Goal: Transaction & Acquisition: Purchase product/service

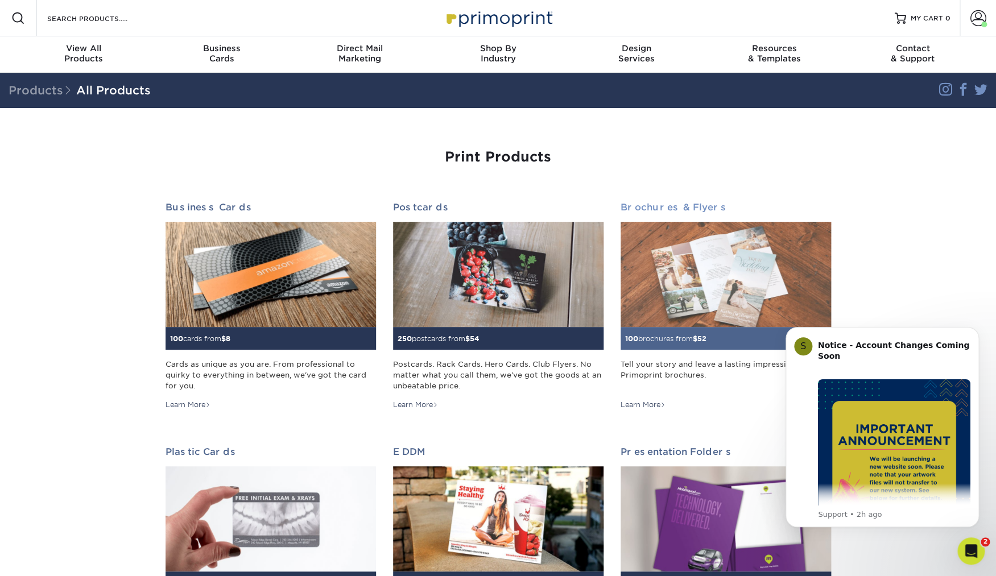
click at [705, 247] on img at bounding box center [726, 274] width 210 height 105
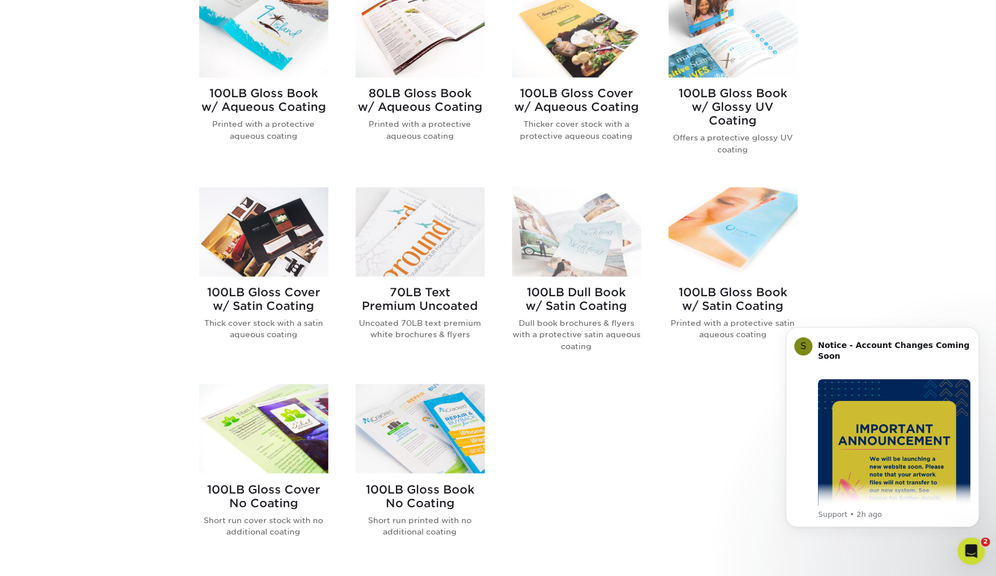
scroll to position [520, 0]
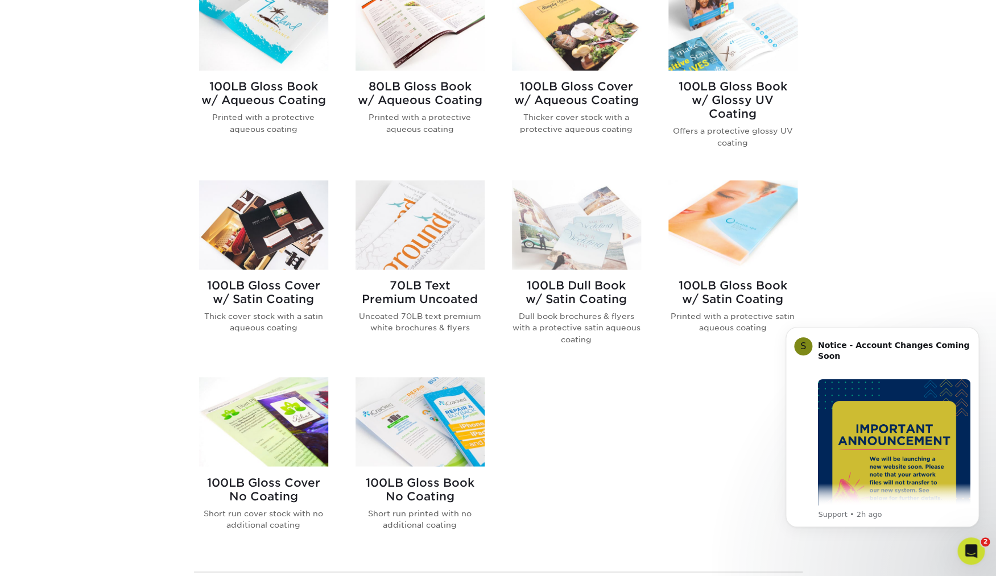
click at [457, 444] on img at bounding box center [419, 421] width 129 height 89
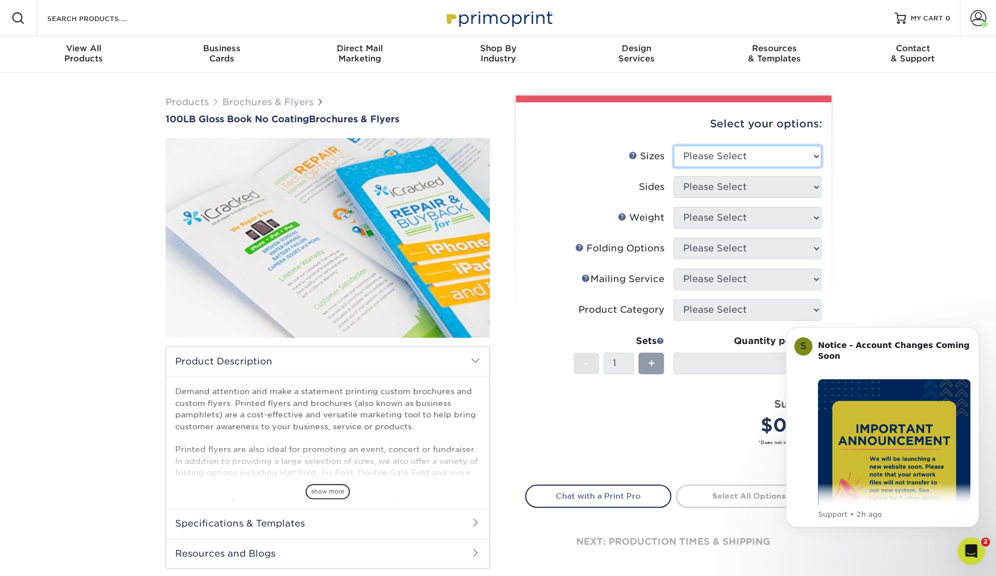
select select "8.50x11.00"
click option "8.5" x 11"" at bounding box center [0, 0] width 0 height 0
select select "13abbda7-1d64-4f25-8bb2-c179b224825d"
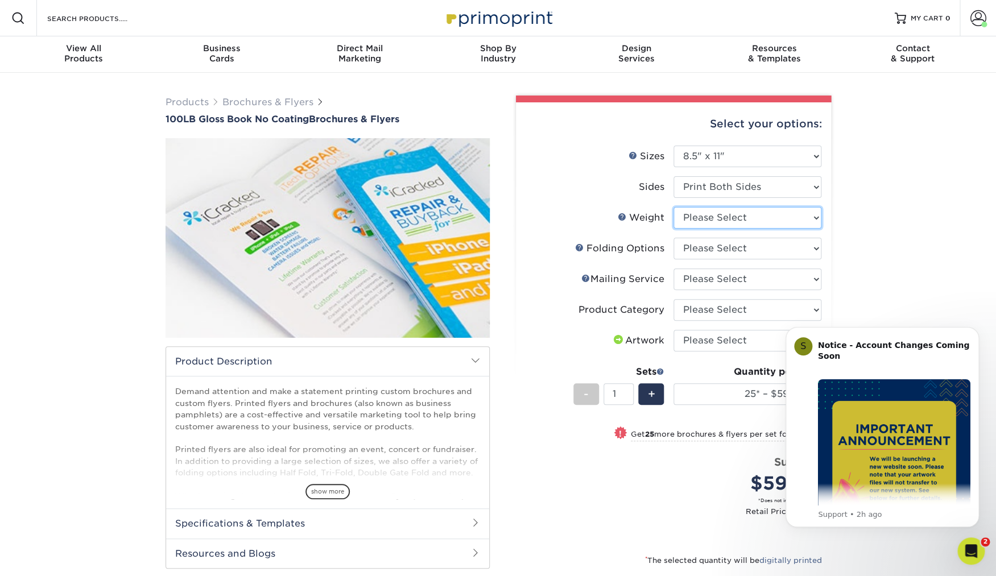
select select "100LB"
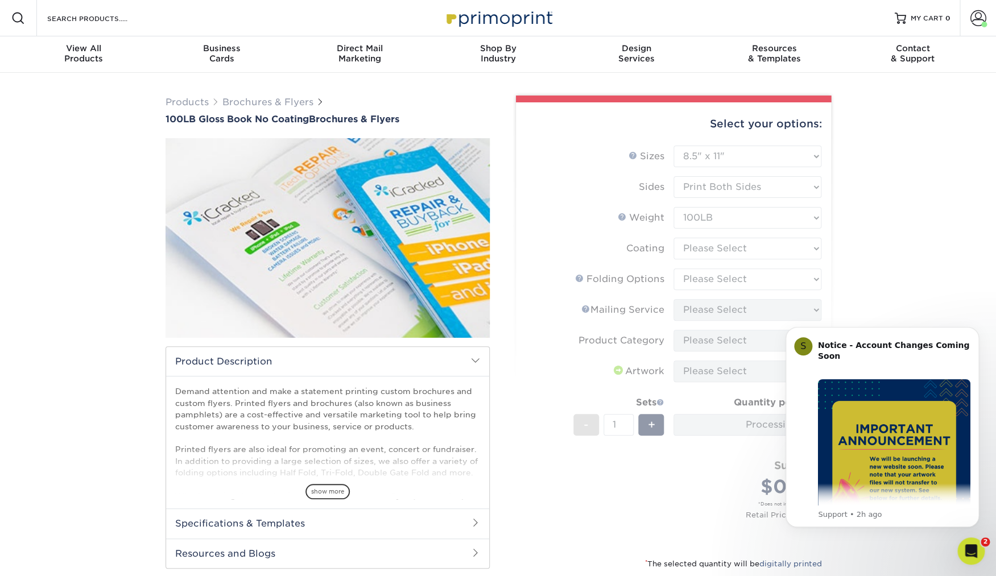
click at [752, 249] on form "Sizes Help Sizes Please Select 3.67" x 8.5" 4" x 6" 4" x 8.5" 4" x 9" 4" x 10" …" at bounding box center [673, 345] width 297 height 398
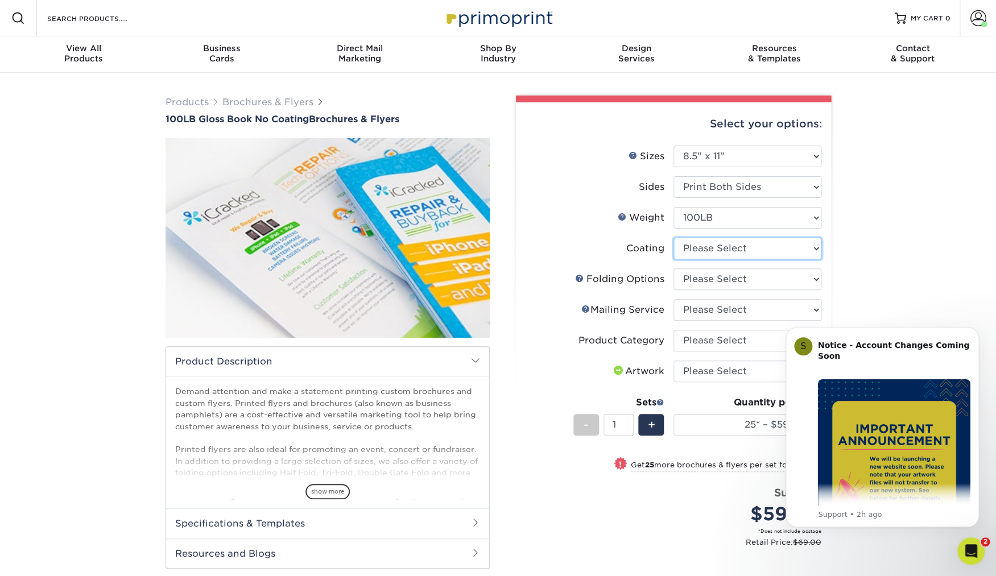
select select "3e7618de-abca-4bda-9f97-8b9129e913d8"
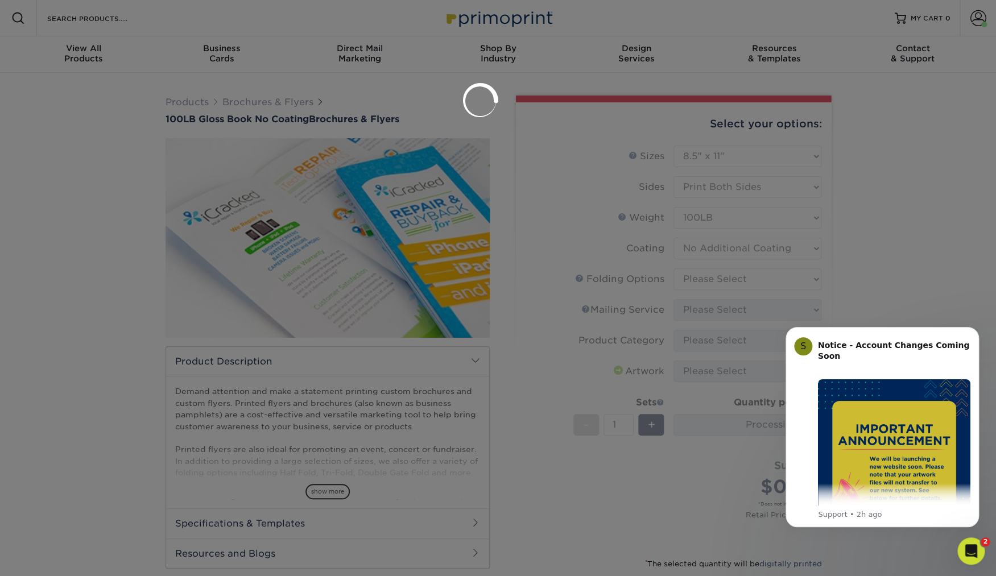
click at [717, 272] on div at bounding box center [498, 288] width 996 height 576
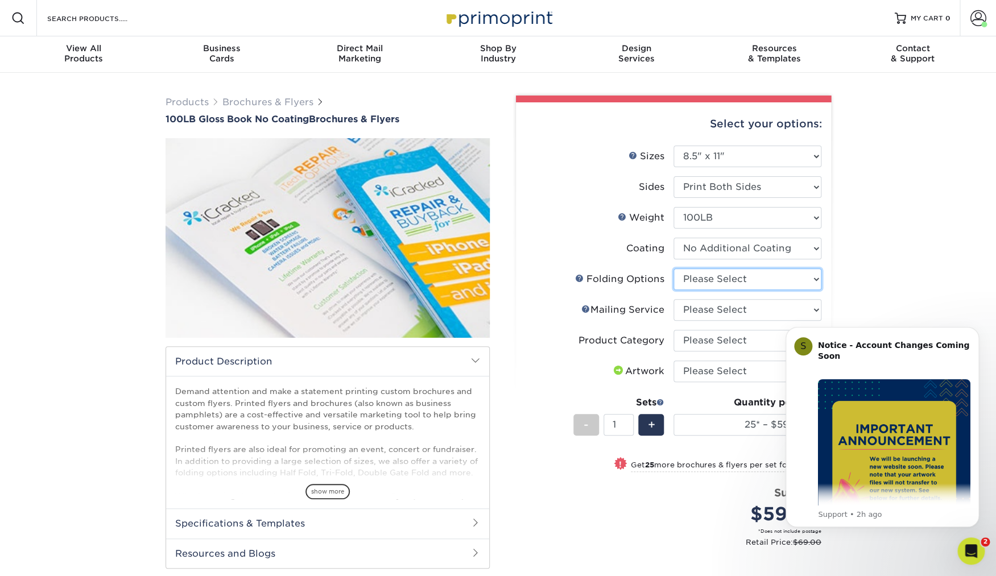
select select "58fbbc8b-0d83-4565-bbf1-e3c03f17a60b"
click option "French Fold" at bounding box center [0, 0] width 0 height 0
select select "3e5e9bdd-d78a-4c28-a41d-fe1407925ca6"
click option "No Direct Mailing Service" at bounding box center [0, 0] width 0 height 0
select select "1a668080-6b7c-4174-b399-2c3833b27ef4"
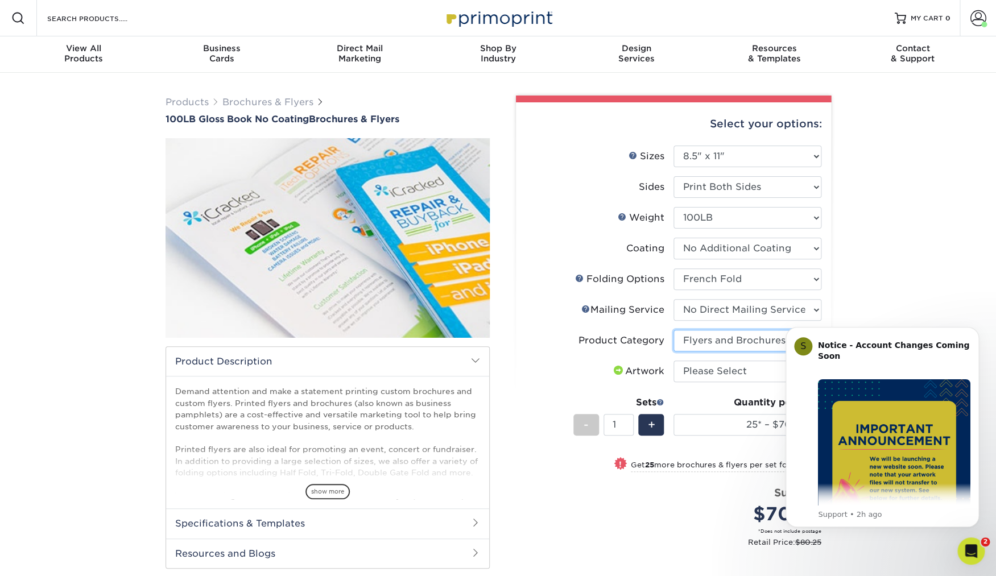
click option "Flyers and Brochures" at bounding box center [0, 0] width 0 height 0
select select "upload"
click option "I will upload files" at bounding box center [0, 0] width 0 height 0
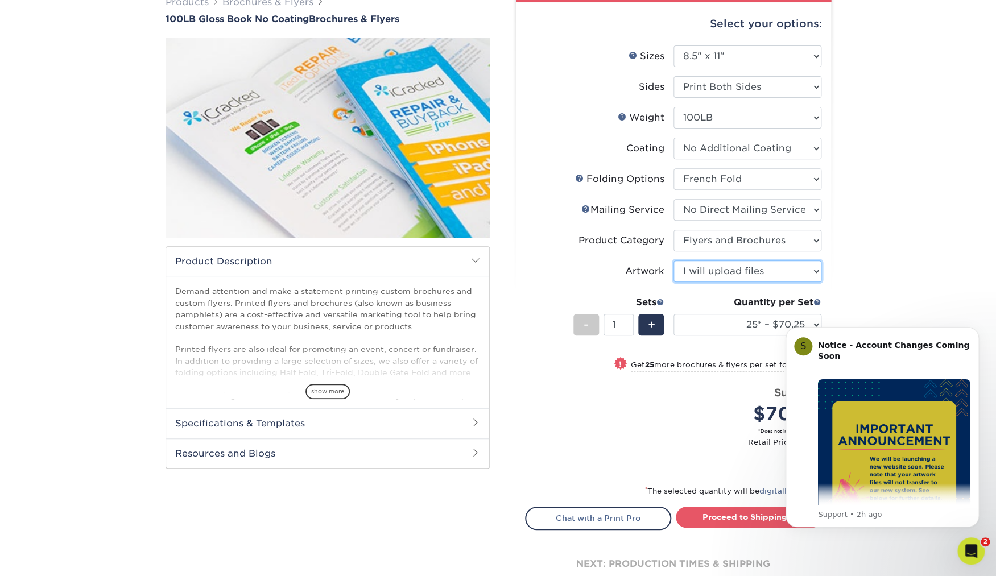
scroll to position [139, 0]
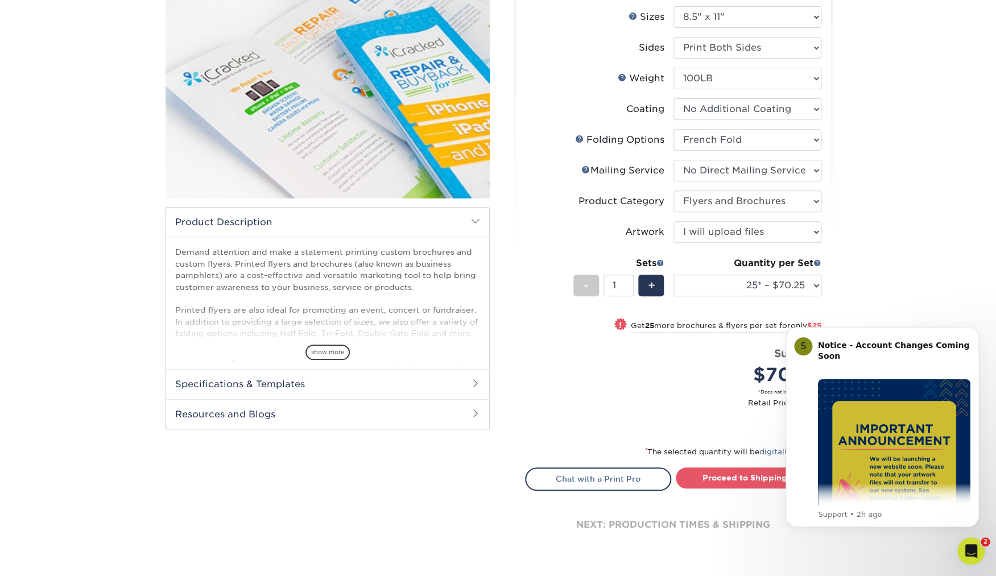
click at [726, 297] on div "Quantity per Set 25* – $70.25 50* – $95.25 75* – $114.25 100* – $137.75 250* – …" at bounding box center [747, 283] width 148 height 53
select select "50* – $95.25"
click option "50* – $95.25" at bounding box center [0, 0] width 0 height 0
